Goal: Information Seeking & Learning: Learn about a topic

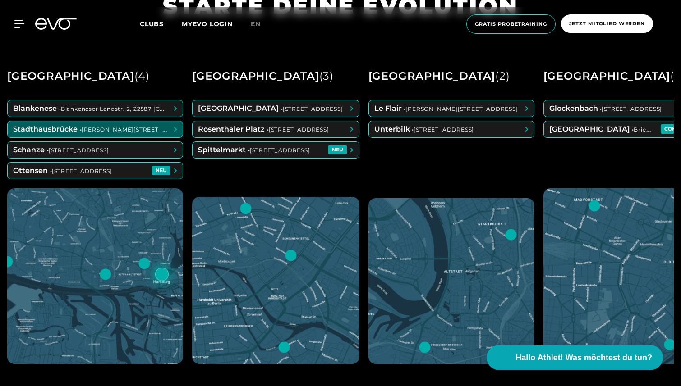
scroll to position [442, 0]
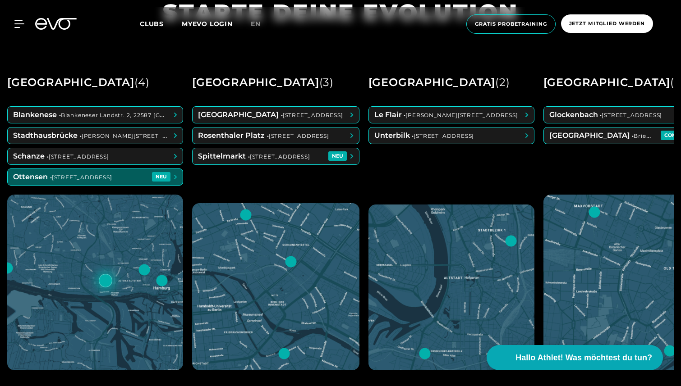
click at [124, 175] on span at bounding box center [95, 177] width 175 height 16
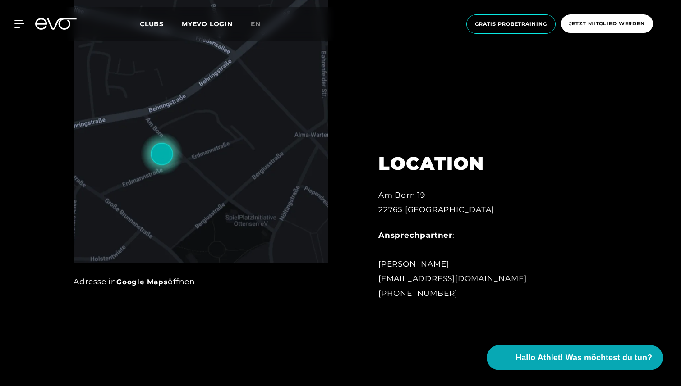
scroll to position [520, 0]
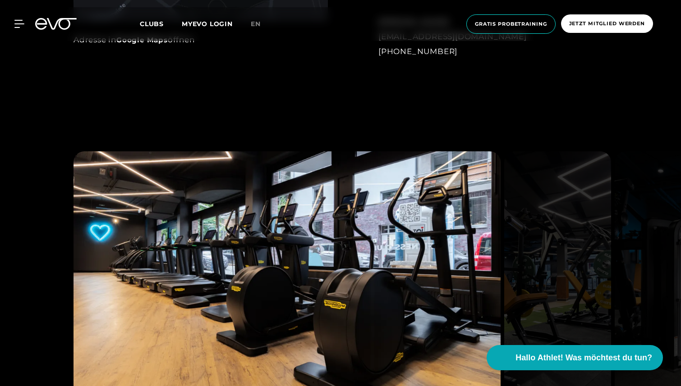
click at [360, 212] on img at bounding box center [287, 281] width 427 height 258
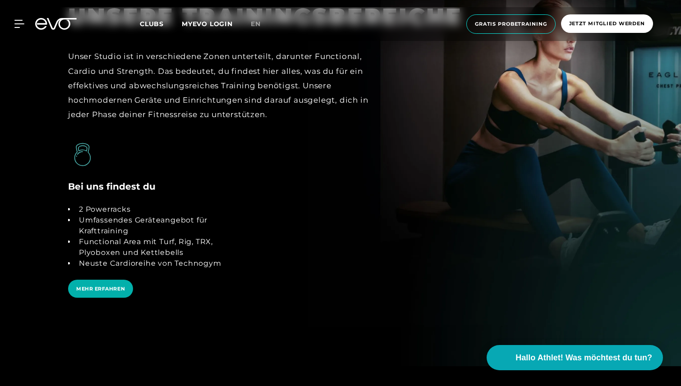
scroll to position [1774, 0]
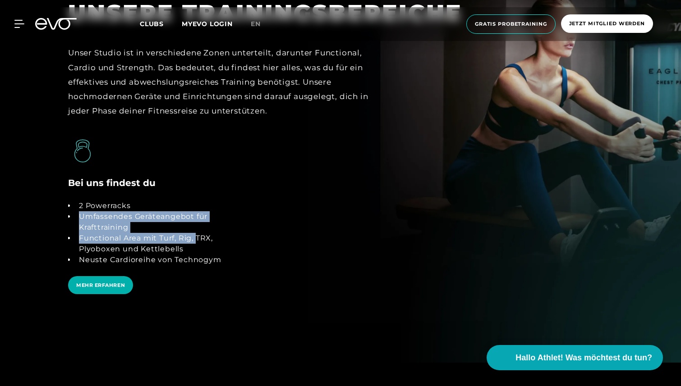
drag, startPoint x: 78, startPoint y: 215, endPoint x: 197, endPoint y: 243, distance: 122.3
click at [197, 243] on ul "2 Powerracks Umfassendes Geräteangebot für Krafttraining Functional Area mit Tu…" at bounding box center [156, 233] width 177 height 65
click at [209, 248] on li "Functional Area mit Turf, Rig, TRX, Plyoboxen und Kettlebells" at bounding box center [160, 244] width 170 height 22
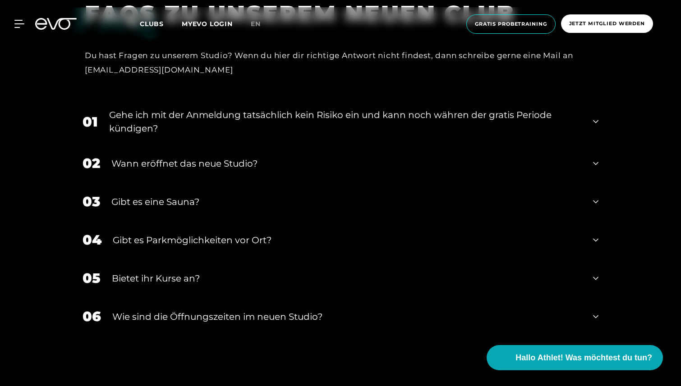
scroll to position [3142, 0]
click at [139, 215] on div "03 Gibt es eine Sauna?" at bounding box center [341, 201] width 534 height 38
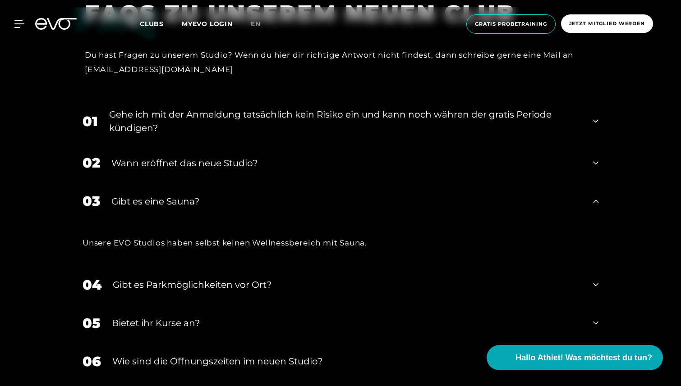
click at [169, 171] on div "02 Wann eröffnet das neue Studio?" at bounding box center [341, 163] width 534 height 38
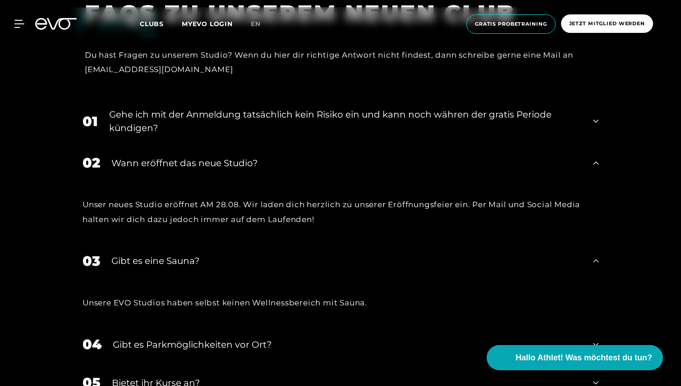
click at [176, 127] on div "Gehe ich mit der Anmeldung tatsächlich kein Risiko ein und kann noch währen der…" at bounding box center [345, 121] width 473 height 27
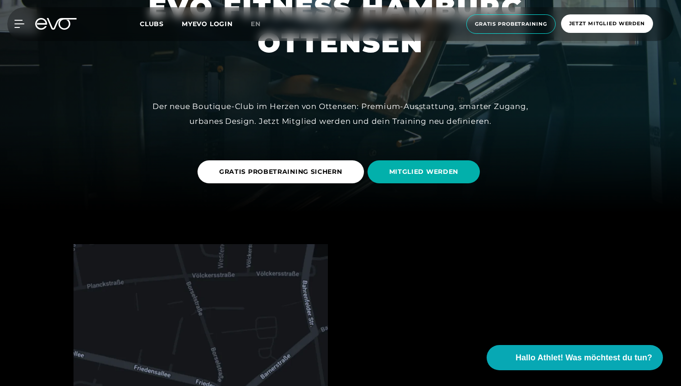
scroll to position [0, 0]
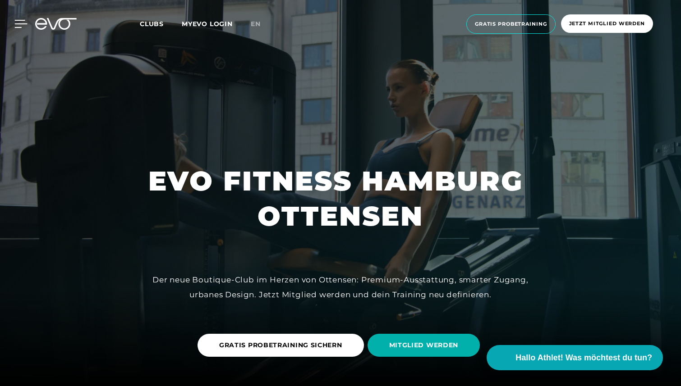
click at [19, 23] on icon at bounding box center [20, 24] width 13 height 8
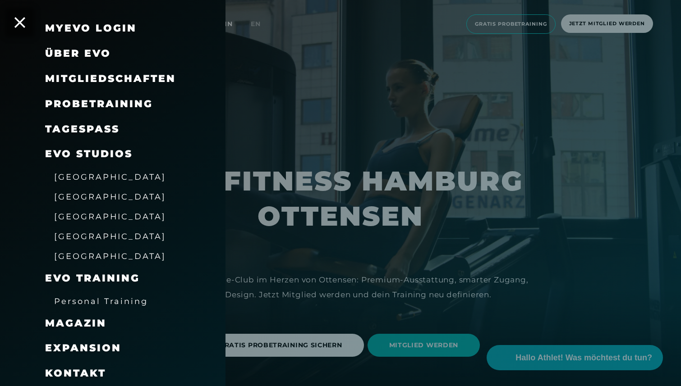
scroll to position [55, 0]
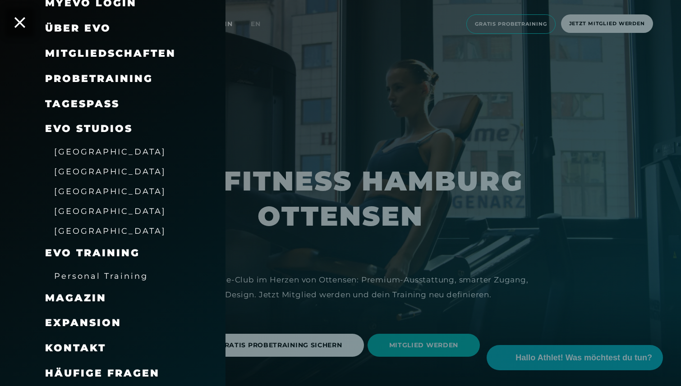
click at [143, 371] on span "Häufige Fragen" at bounding box center [102, 374] width 115 height 12
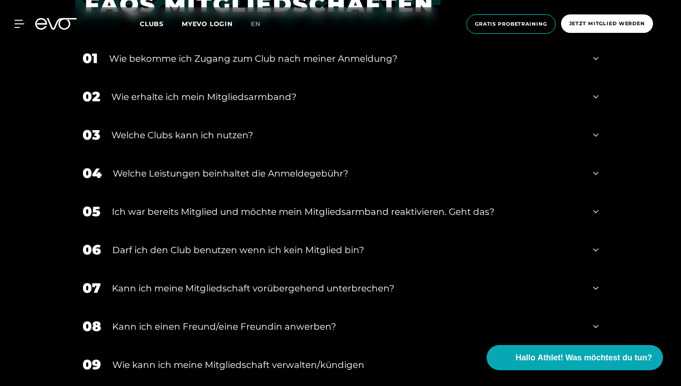
scroll to position [422, 0]
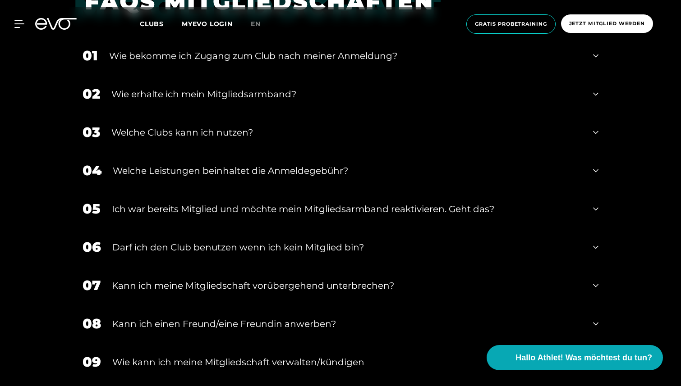
click at [242, 102] on div "02 Wie erhalte ich mein Mitgliedsarmband?" at bounding box center [341, 94] width 534 height 38
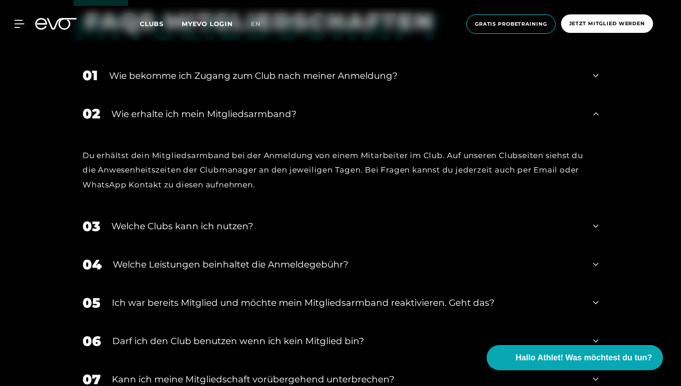
scroll to position [393, 0]
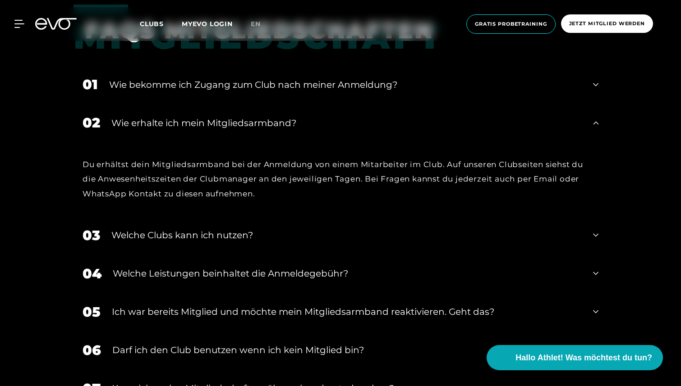
click at [250, 95] on div "01 Wie bekomme ich Zugang zum Club nach meiner Anmeldung?" at bounding box center [341, 84] width 534 height 38
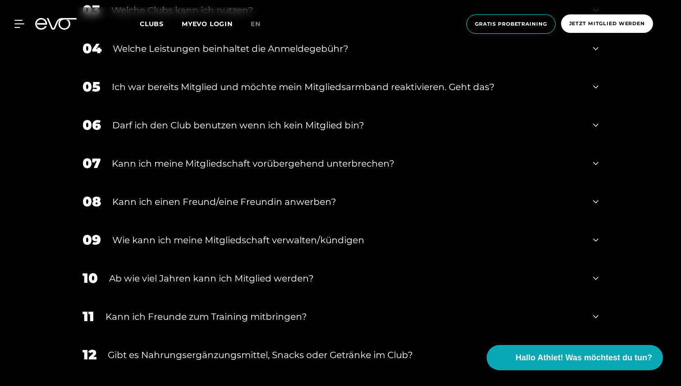
scroll to position [684, 0]
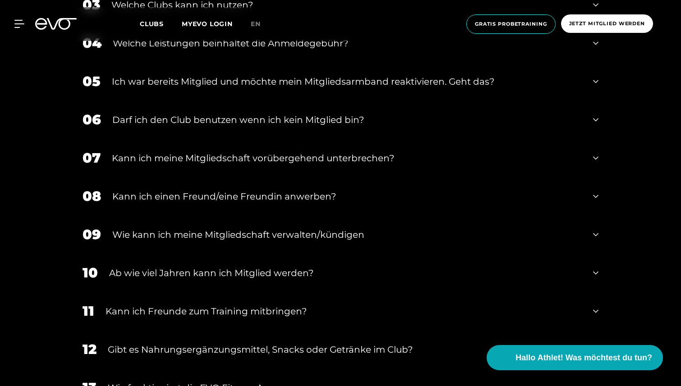
click at [288, 121] on div "Darf ich den Club benutzen wenn ich kein Mitglied bin?" at bounding box center [346, 120] width 469 height 14
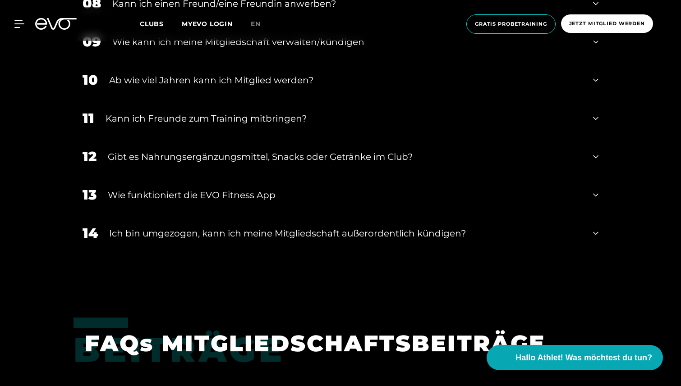
scroll to position [956, 0]
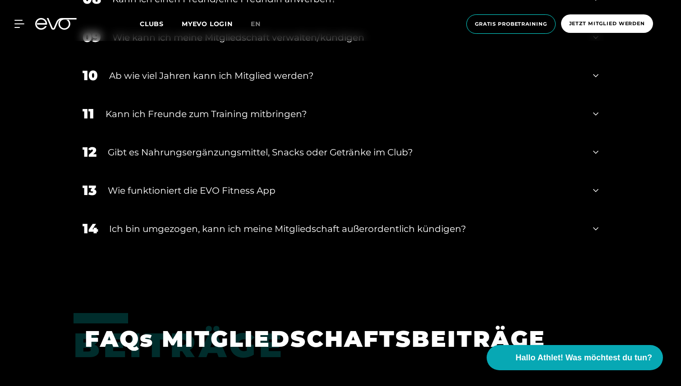
click at [338, 152] on div "Gibt es Nahrungsergänzungsmittel, Snacks oder Getränke im Club?" at bounding box center [345, 153] width 474 height 14
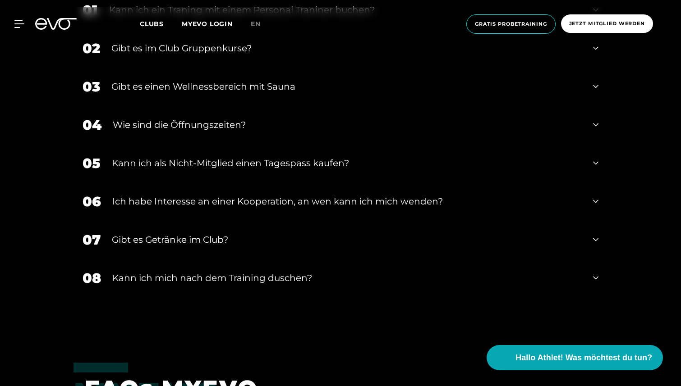
scroll to position [1704, 0]
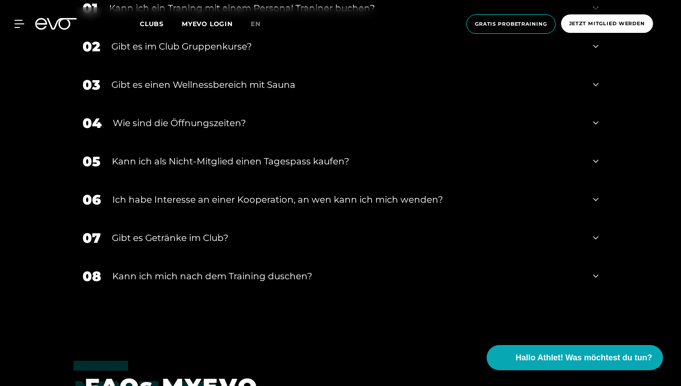
click at [147, 247] on div "07 Gibt es Getränke im Club?" at bounding box center [341, 238] width 534 height 38
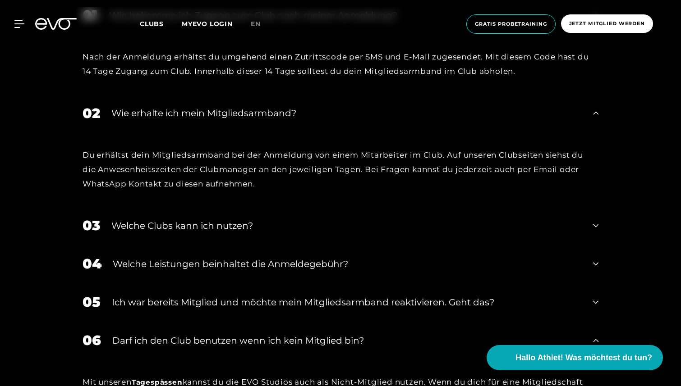
scroll to position [0, 0]
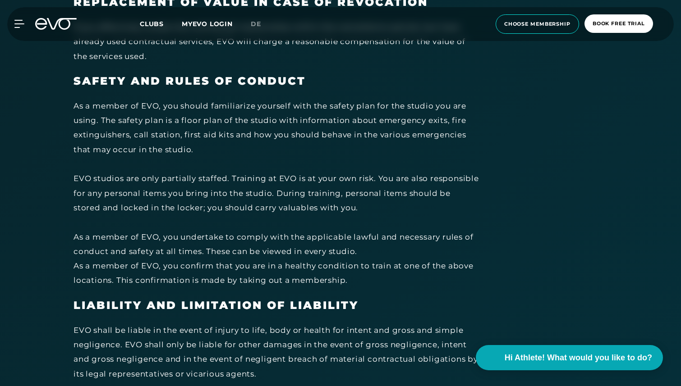
scroll to position [3593, 0]
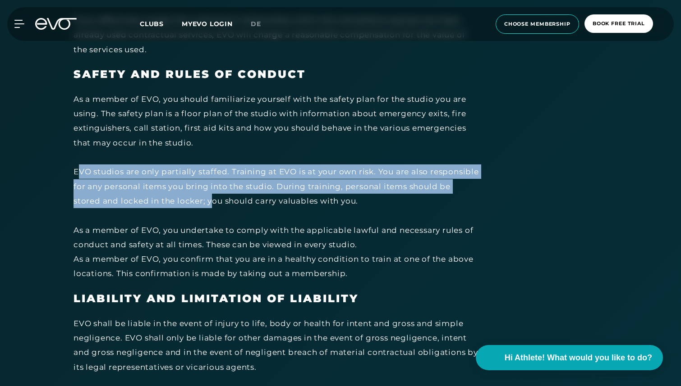
drag, startPoint x: 80, startPoint y: 156, endPoint x: 256, endPoint y: 188, distance: 178.7
click at [256, 188] on div "As a member of EVO, you should familiarize yourself with the safety plan for th…" at bounding box center [277, 186] width 406 height 189
click at [373, 196] on div "As a member of EVO, you should familiarize yourself with the safety plan for th…" at bounding box center [277, 186] width 406 height 189
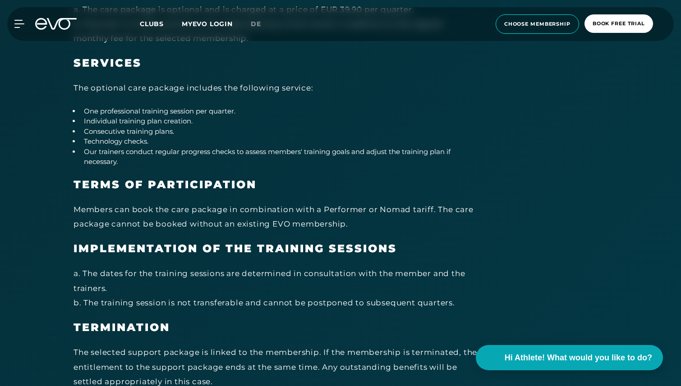
scroll to position [4836, 0]
